Goal: Information Seeking & Learning: Check status

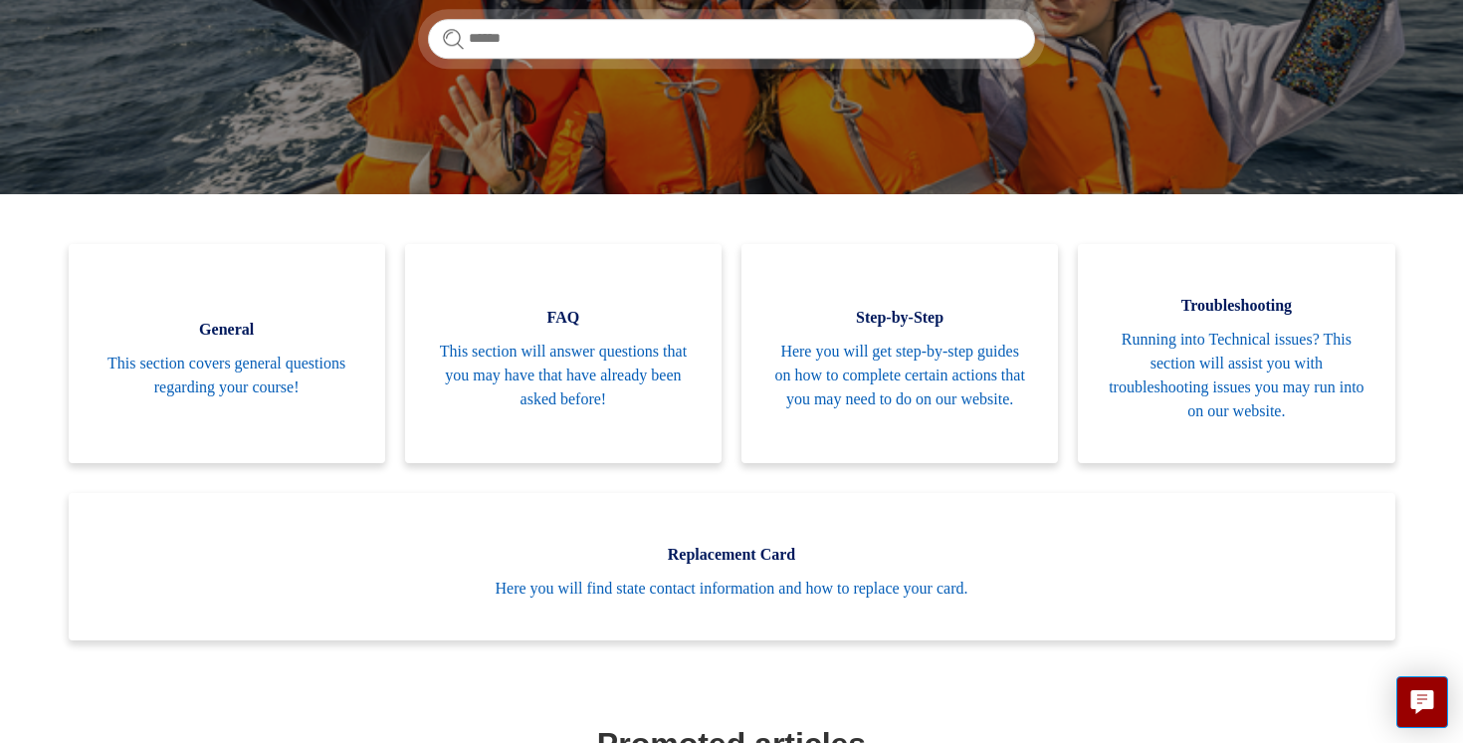
scroll to position [334, 0]
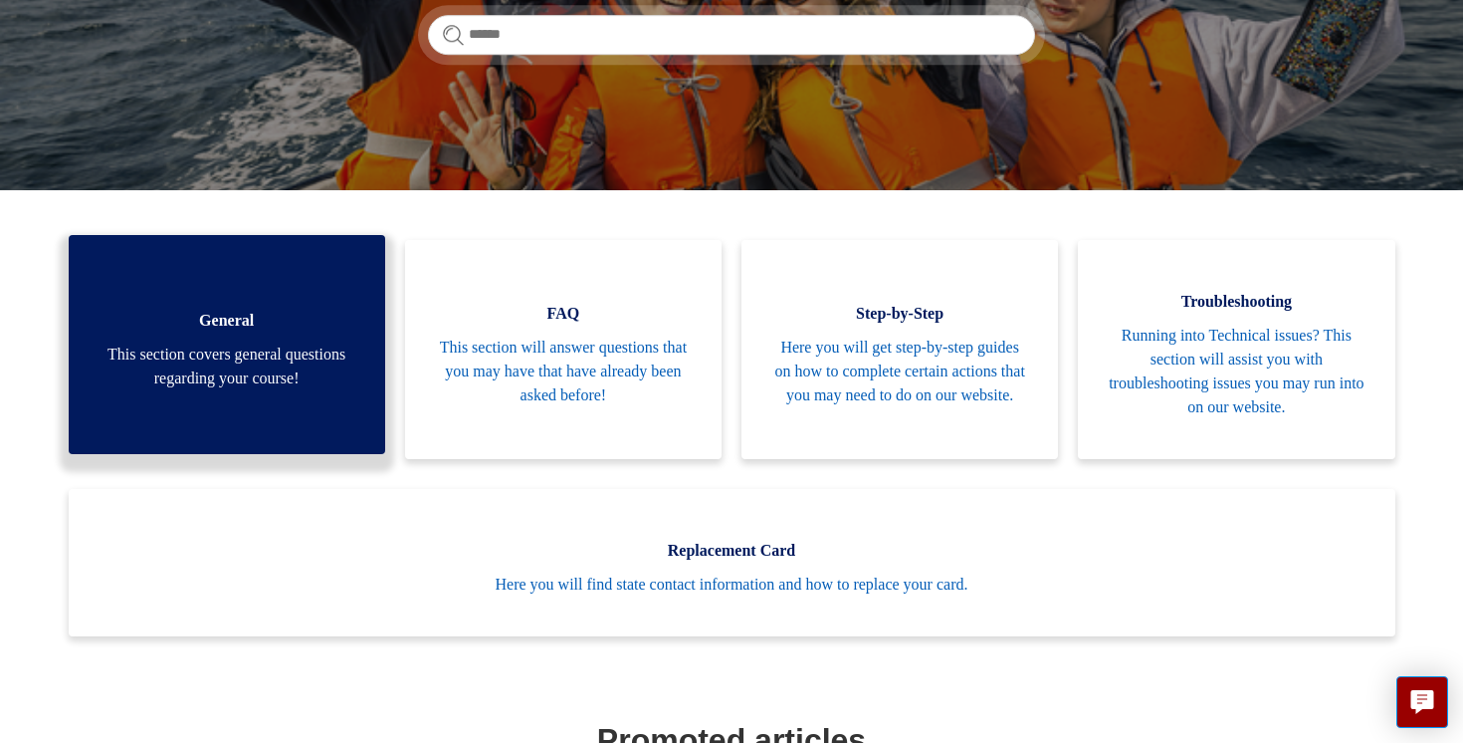
click at [137, 385] on span "This section covers general questions regarding your course!" at bounding box center [227, 366] width 257 height 48
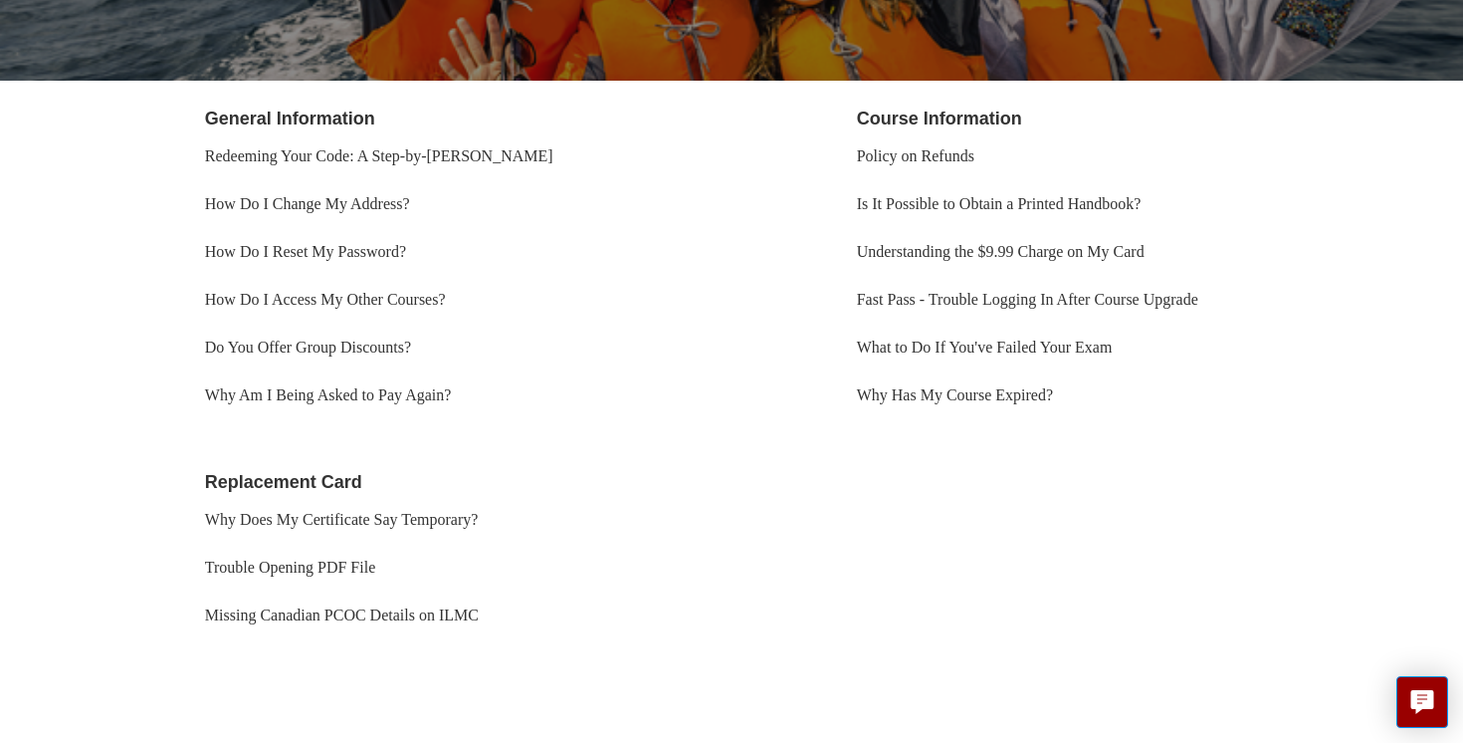
scroll to position [382, 0]
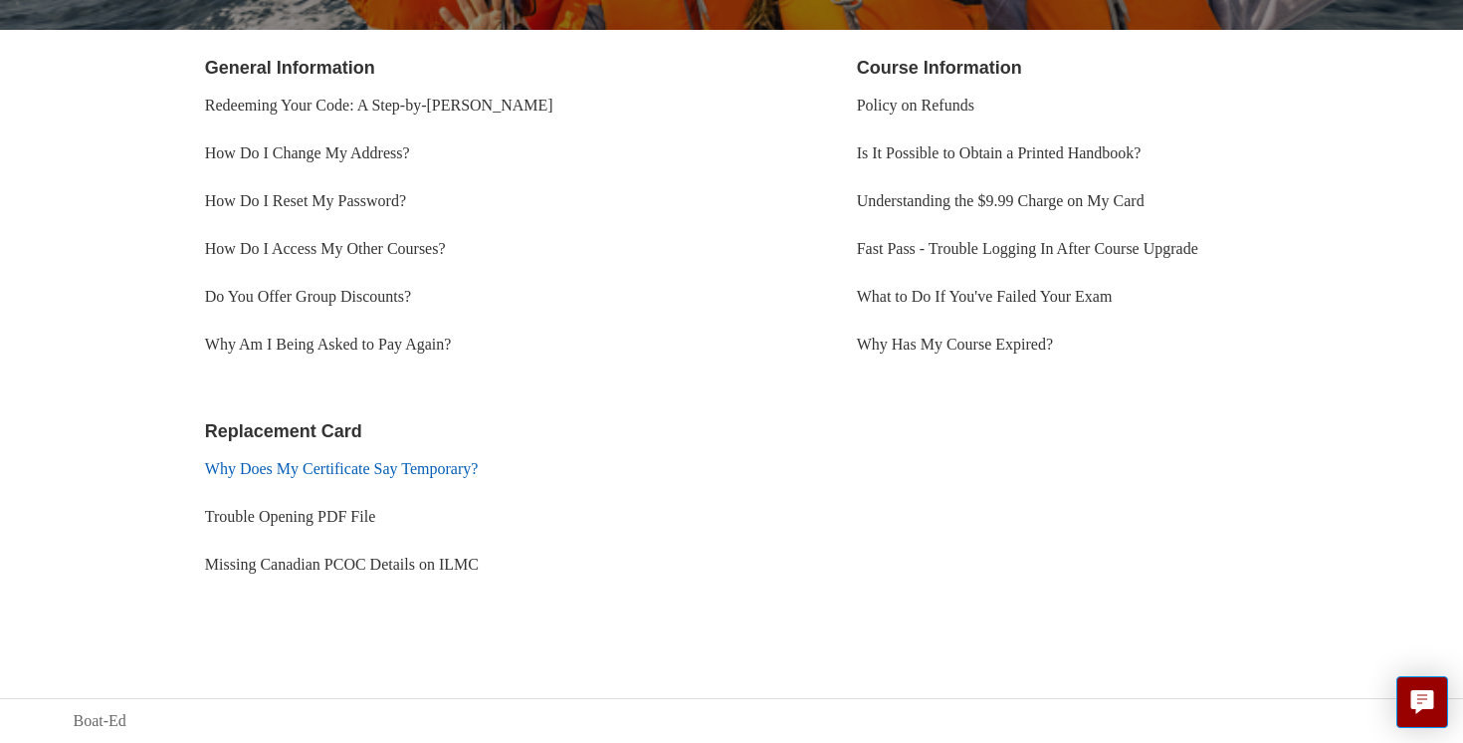
click at [429, 472] on link "Why Does My Certificate Say Temporary?" at bounding box center [342, 468] width 274 height 17
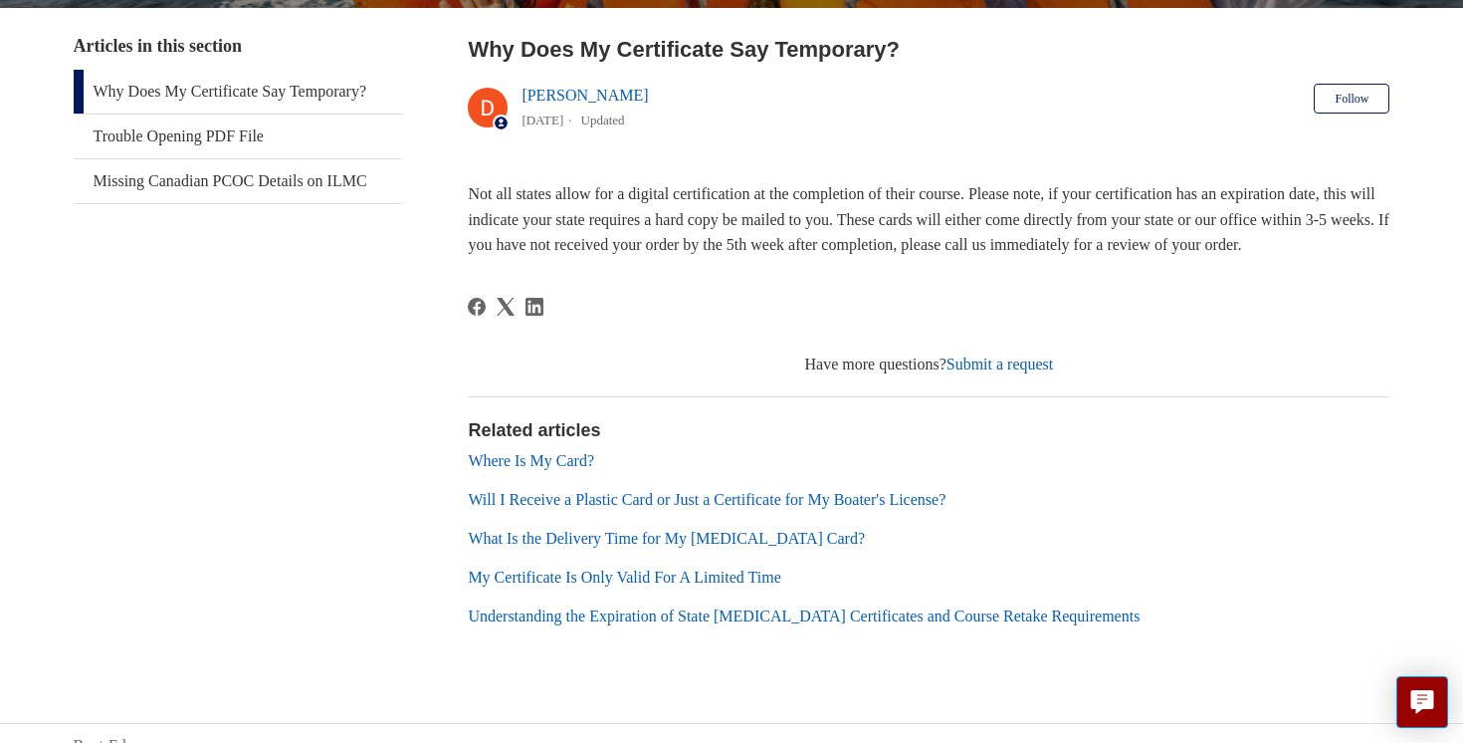
scroll to position [379, 0]
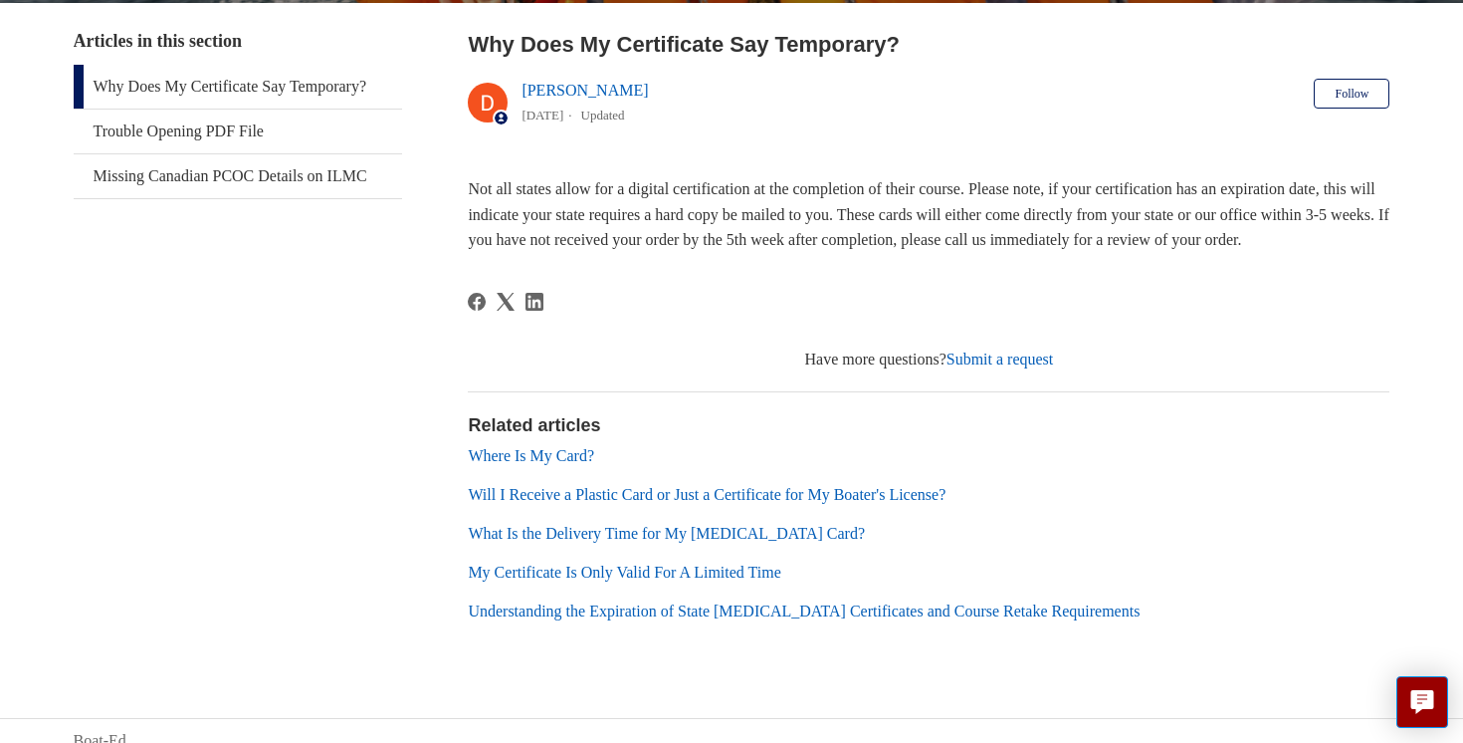
click at [607, 541] on link "What Is the Delivery Time for My [MEDICAL_DATA] Card?" at bounding box center [666, 533] width 397 height 17
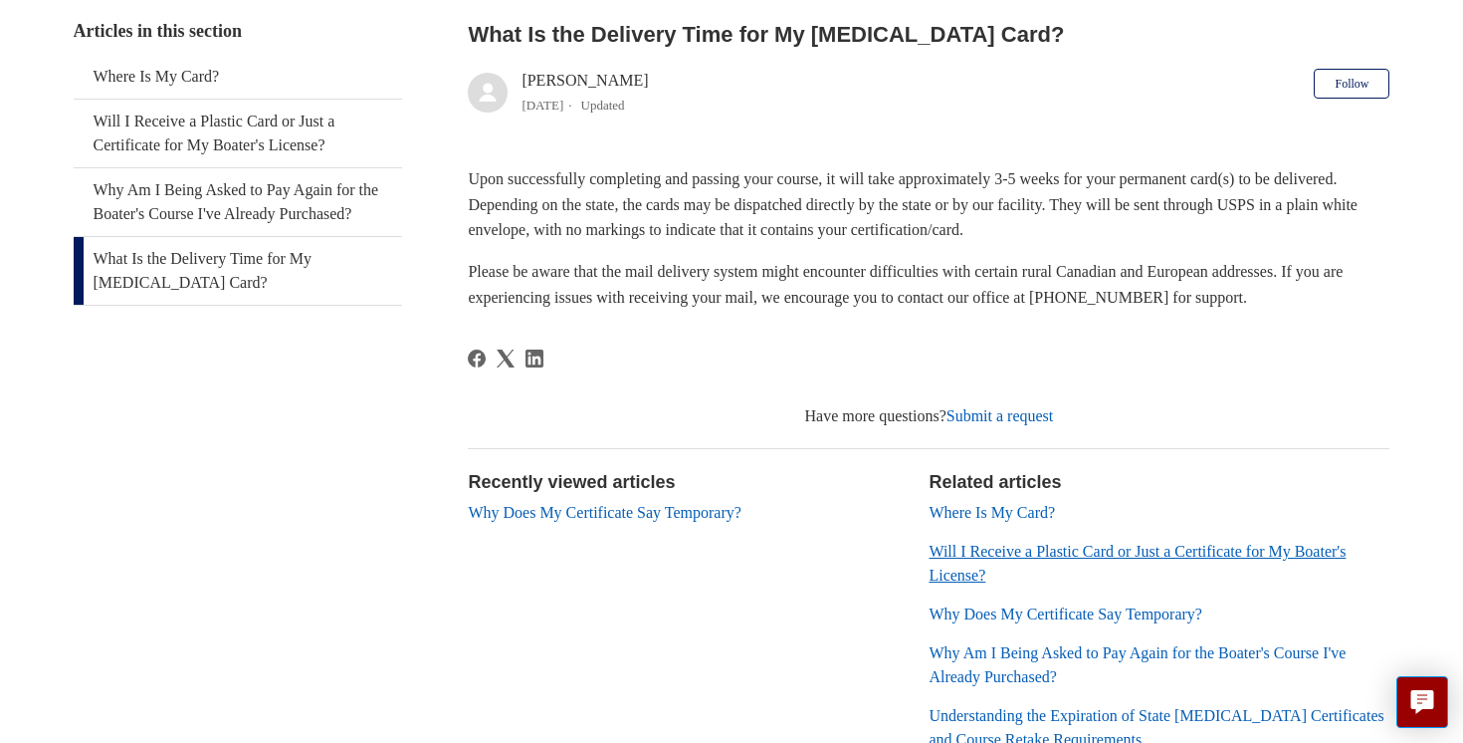
scroll to position [263, 0]
